Goal: Information Seeking & Learning: Learn about a topic

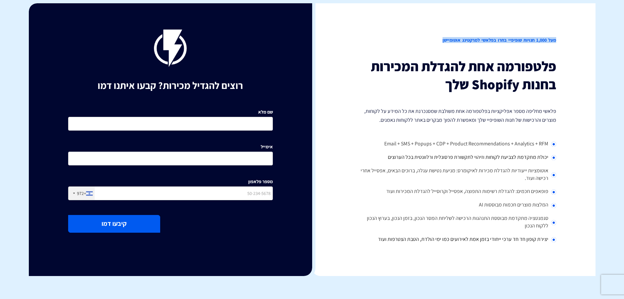
drag, startPoint x: 552, startPoint y: 40, endPoint x: 428, endPoint y: 39, distance: 123.6
click at [428, 39] on div "מעל 1,000 חנויות שופיפיי בחרו בפלאשי למרקטינג אוטומיישן פלטפורמה אחת להגדלת המכ…" at bounding box center [453, 139] width 283 height 272
click at [442, 43] on h2 "מעל 1,000 חנויות שופיפיי בחרו בפלאשי למרקטינג אוטומיישן" at bounding box center [454, 39] width 205 height 21
drag, startPoint x: 444, startPoint y: 39, endPoint x: 571, endPoint y: 41, distance: 126.8
click at [571, 41] on div "מעל 1,000 חנויות שופיפיי בחרו בפלאשי למרקטינג אוטומיישן פלטפורמה אחת להגדלת המכ…" at bounding box center [453, 139] width 283 height 272
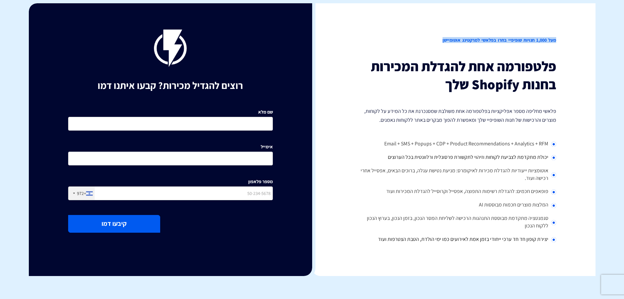
click at [519, 41] on h2 "מעל 1,000 חנויות שופיפיי בחרו בפלאשי למרקטינג אוטומיישן" at bounding box center [454, 39] width 205 height 21
drag, startPoint x: 557, startPoint y: 40, endPoint x: 418, endPoint y: 35, distance: 139.7
click at [418, 35] on div "מעל 1,000 חנויות שופיפיי בחרו בפלאשי למרקטינג אוטומיישן פלטפורמה אחת להגדלת המכ…" at bounding box center [453, 139] width 283 height 272
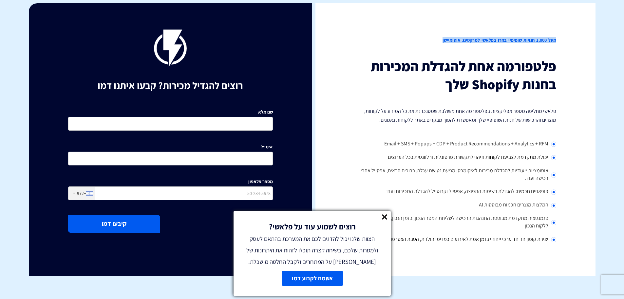
click at [384, 216] on line at bounding box center [384, 216] width 5 height 5
